Goal: Use online tool/utility

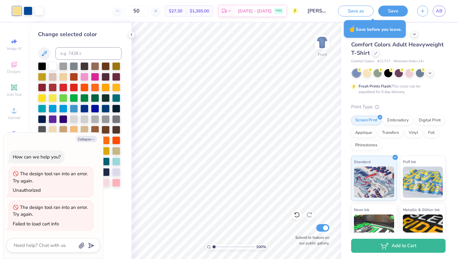
type textarea "x"
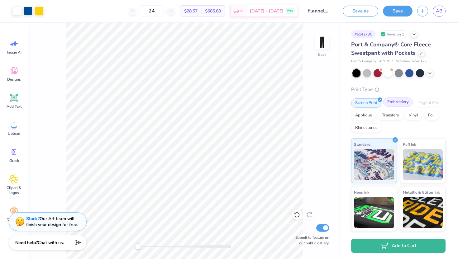
click at [397, 105] on div "Embroidery" at bounding box center [398, 101] width 30 height 9
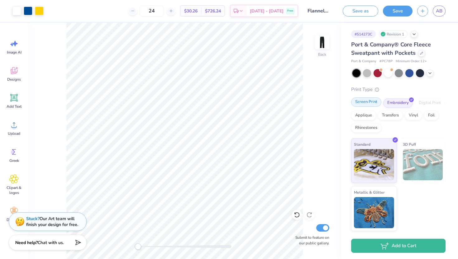
click at [369, 100] on div "Screen Print" at bounding box center [366, 101] width 30 height 9
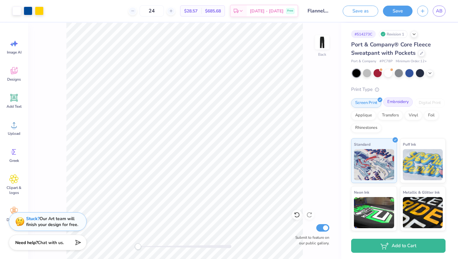
click at [392, 104] on div "Embroidery" at bounding box center [398, 101] width 30 height 9
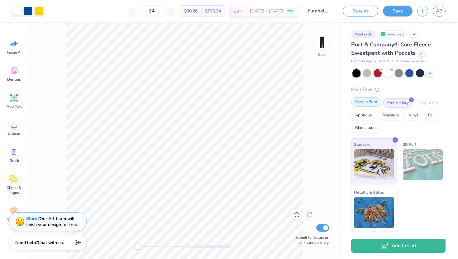
click at [369, 104] on div "Screen Print" at bounding box center [366, 101] width 30 height 9
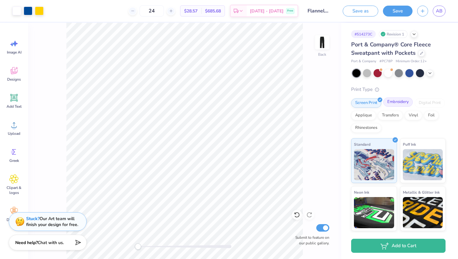
click at [395, 105] on div "Embroidery" at bounding box center [398, 101] width 30 height 9
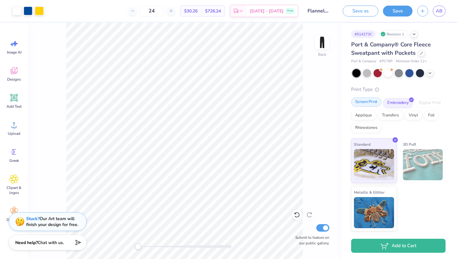
click at [369, 103] on div "Screen Print" at bounding box center [366, 101] width 30 height 9
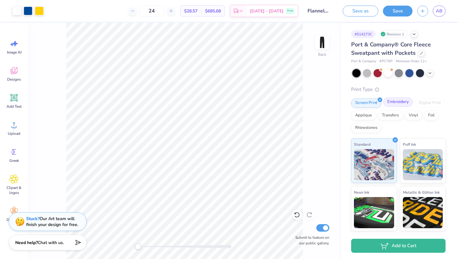
click at [400, 104] on div "Embroidery" at bounding box center [398, 101] width 30 height 9
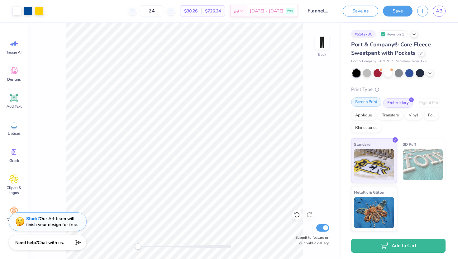
click at [365, 103] on div "Screen Print" at bounding box center [366, 101] width 30 height 9
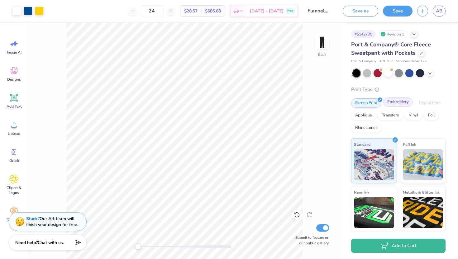
click at [398, 101] on div "Embroidery" at bounding box center [398, 101] width 30 height 9
